Goal: Task Accomplishment & Management: Manage account settings

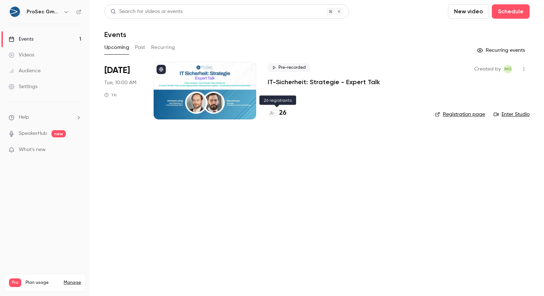
click at [284, 112] on h4 "26" at bounding box center [282, 113] width 7 height 10
